Goal: Book appointment/travel/reservation

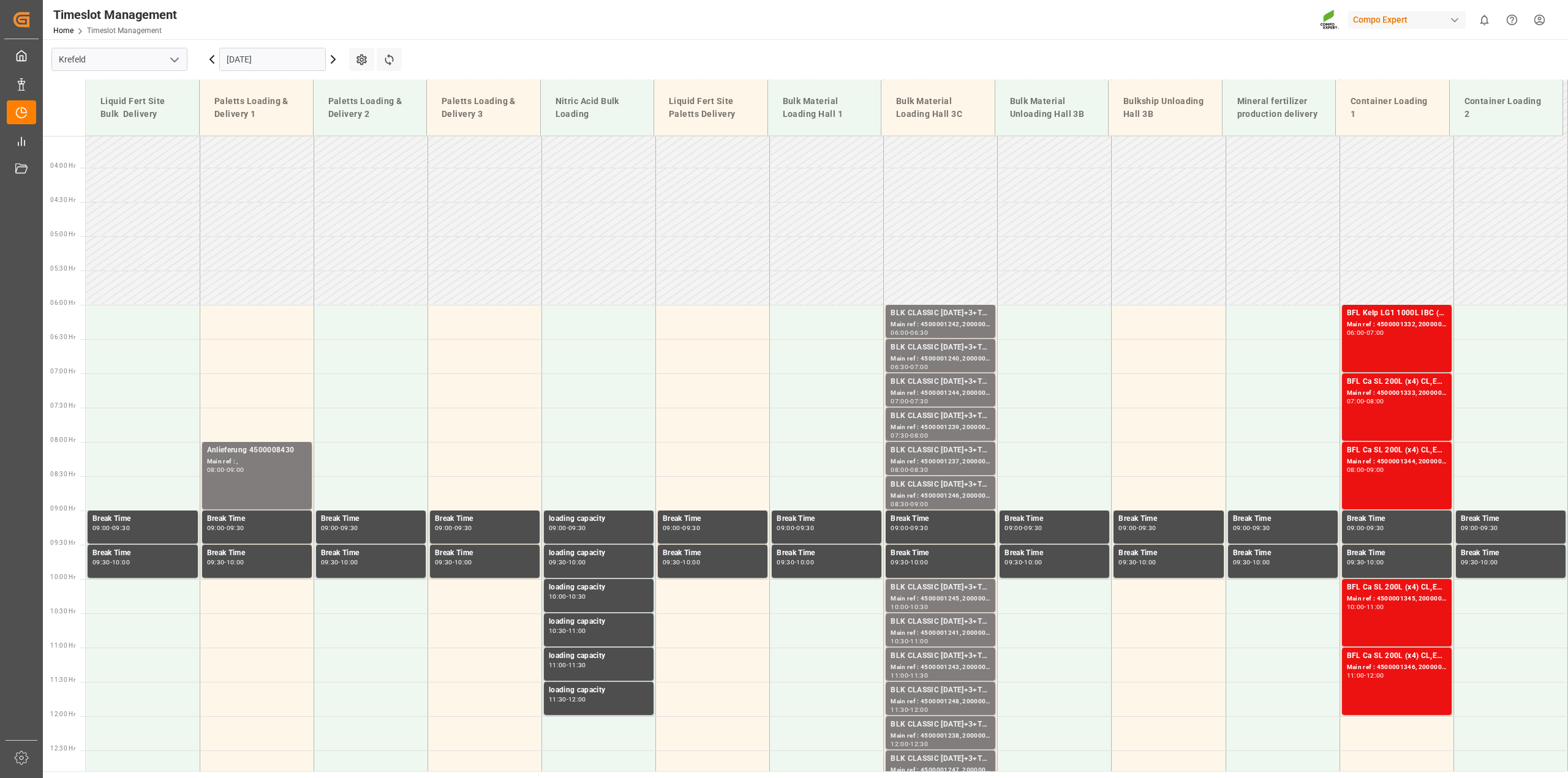
scroll to position [247, 0]
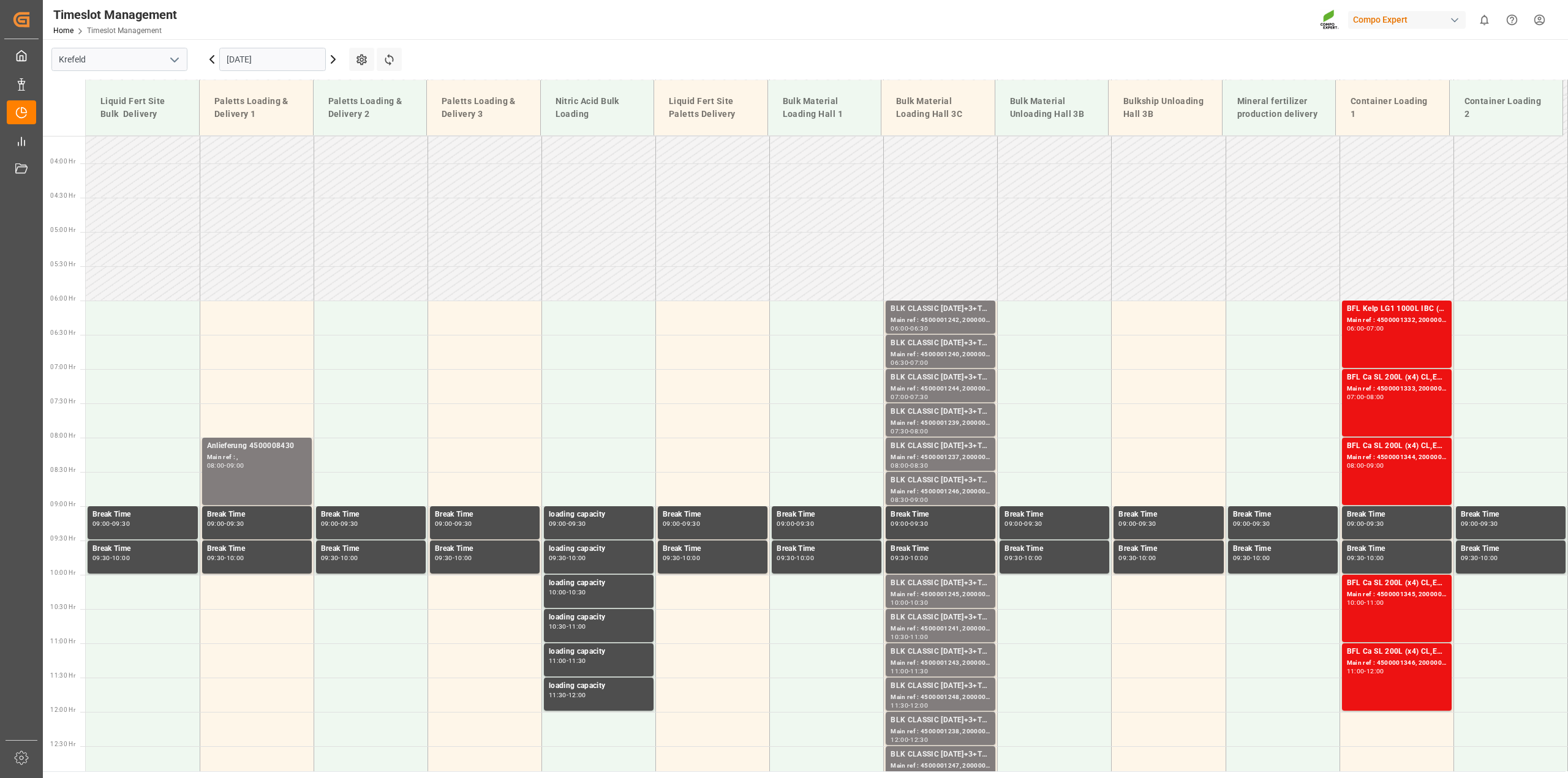
click at [269, 56] on input "[DATE]" at bounding box center [272, 59] width 106 height 24
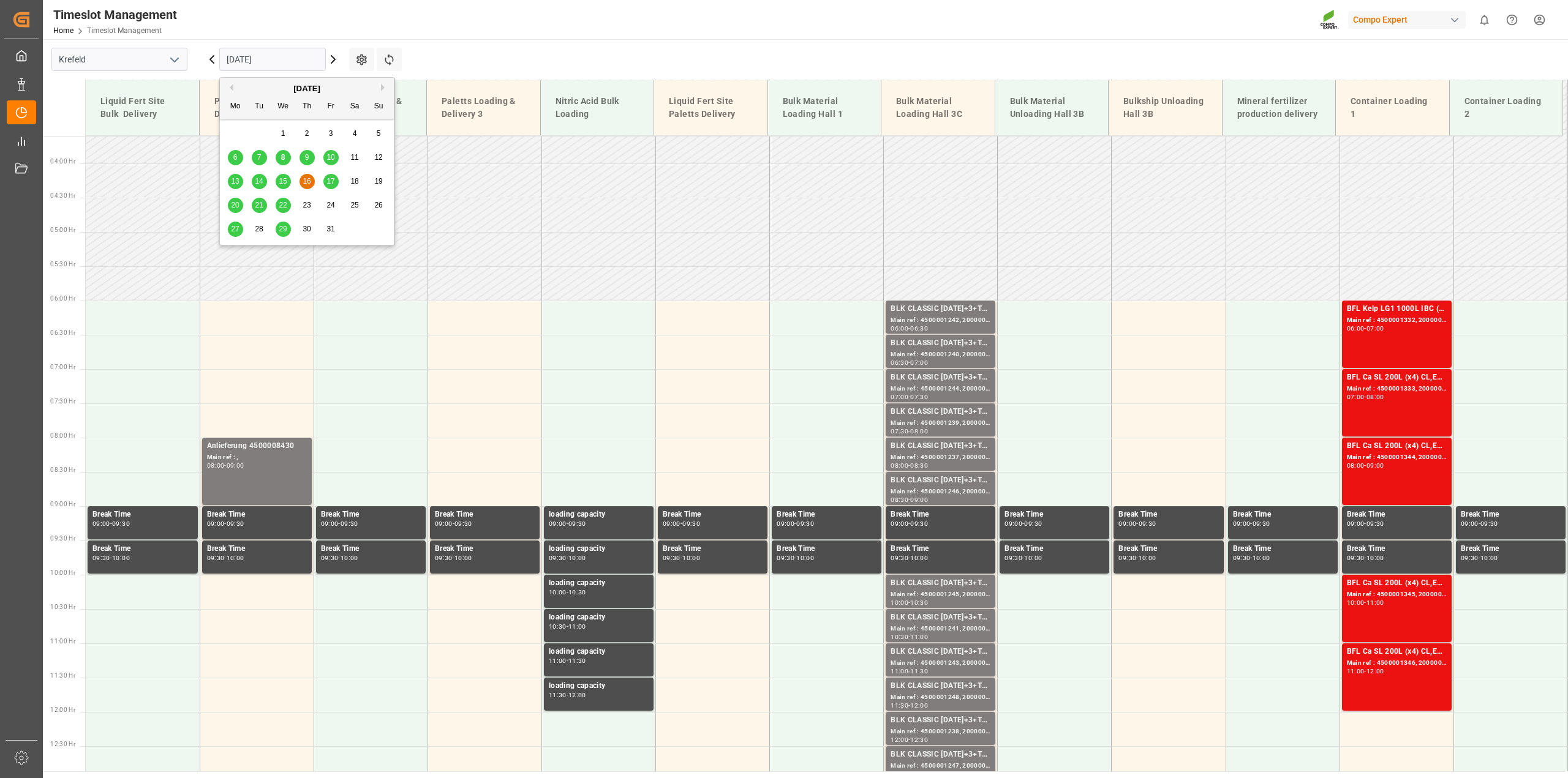
click at [282, 157] on span "8" at bounding box center [283, 157] width 4 height 9
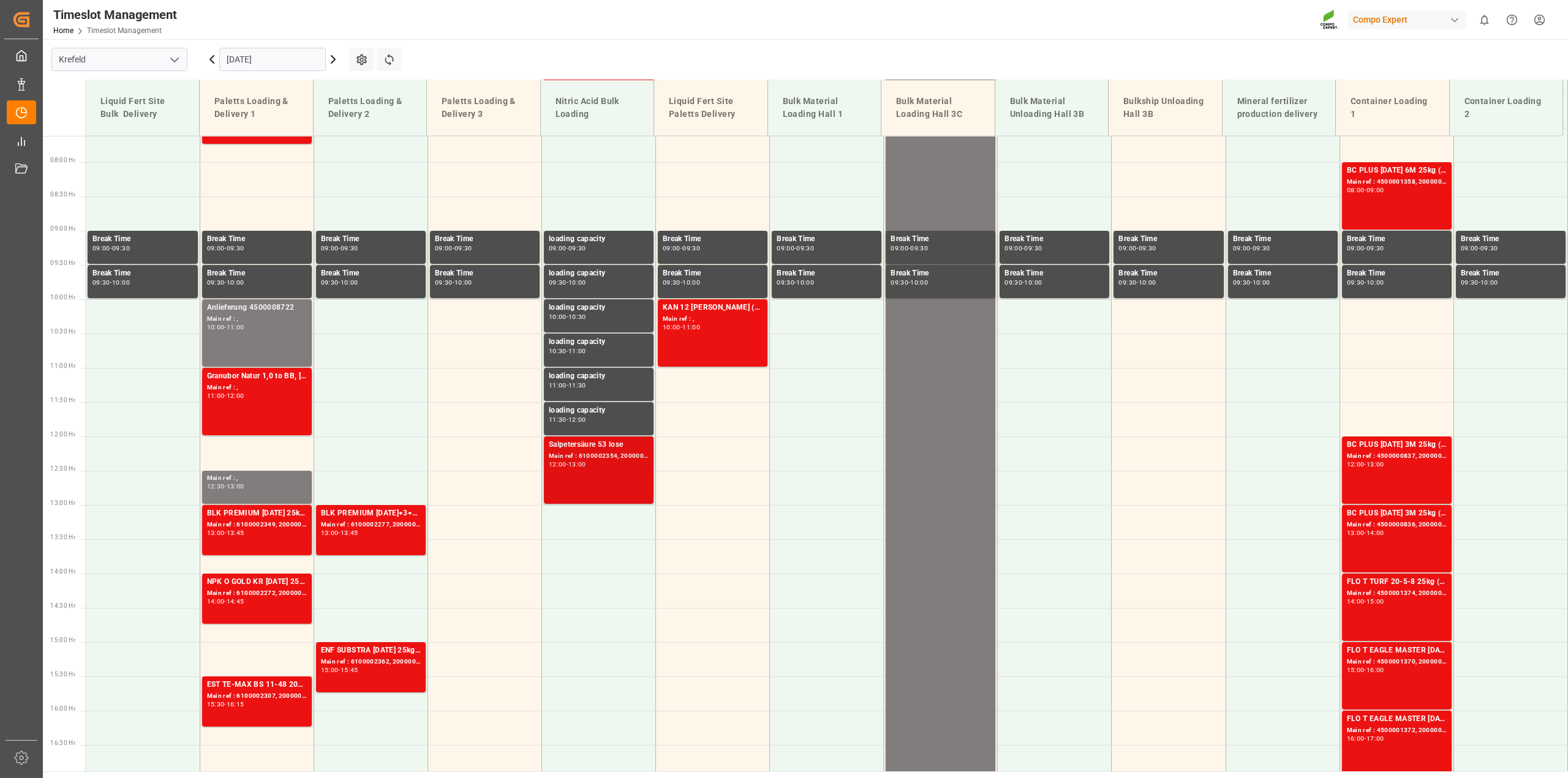
scroll to position [393, 0]
